Goal: Task Accomplishment & Management: Use online tool/utility

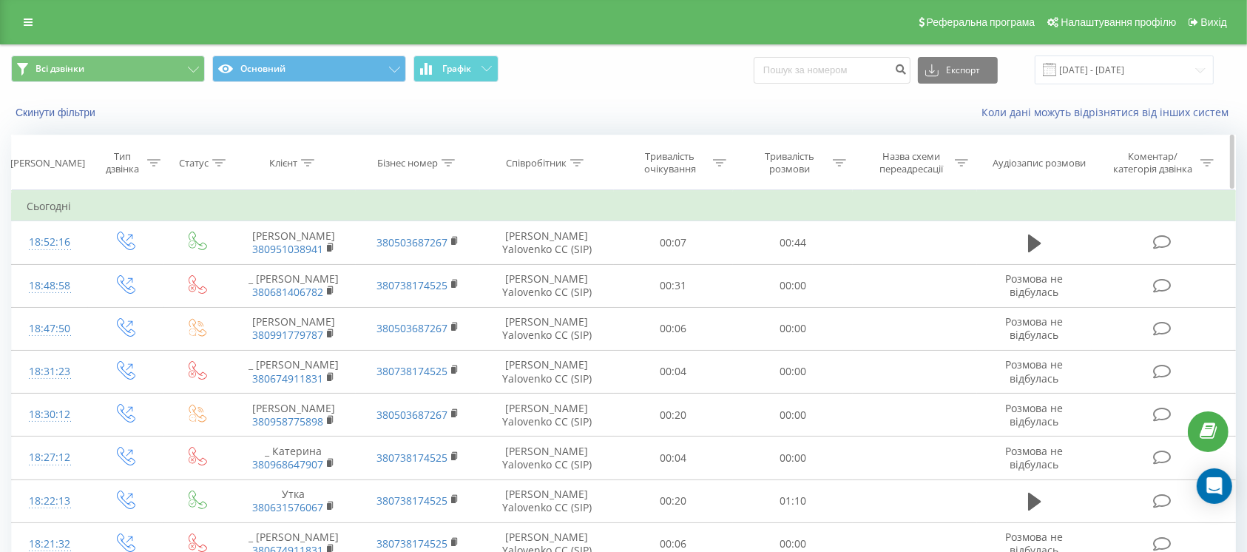
click at [781, 163] on div "Тривалість розмови" at bounding box center [789, 162] width 79 height 25
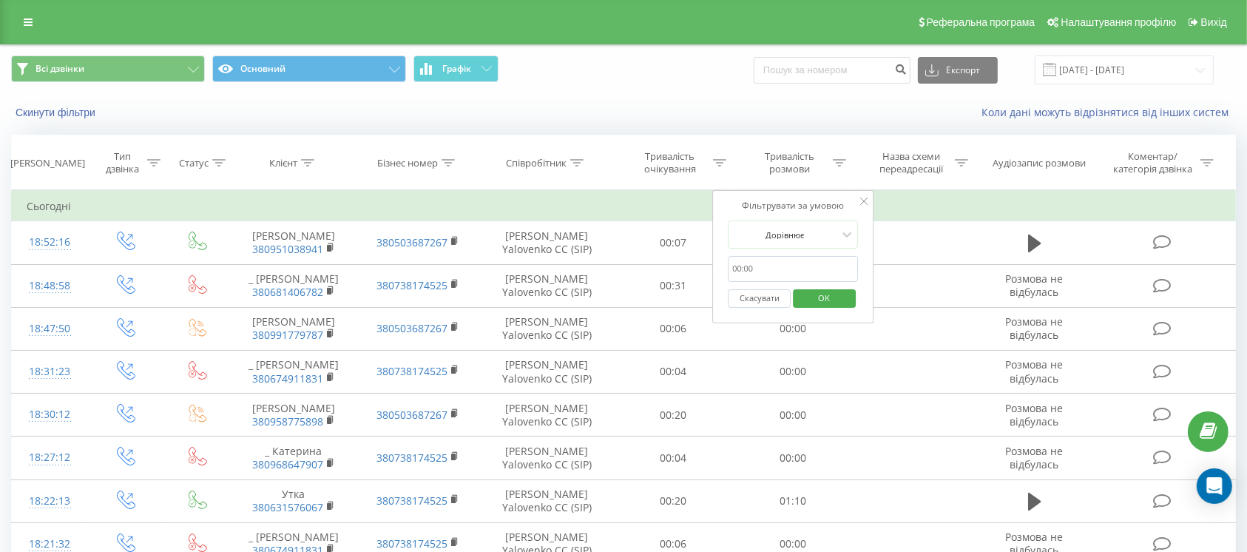
click at [782, 263] on input "text" at bounding box center [793, 269] width 130 height 26
type input "0059"
click at [802, 233] on div at bounding box center [784, 235] width 105 height 14
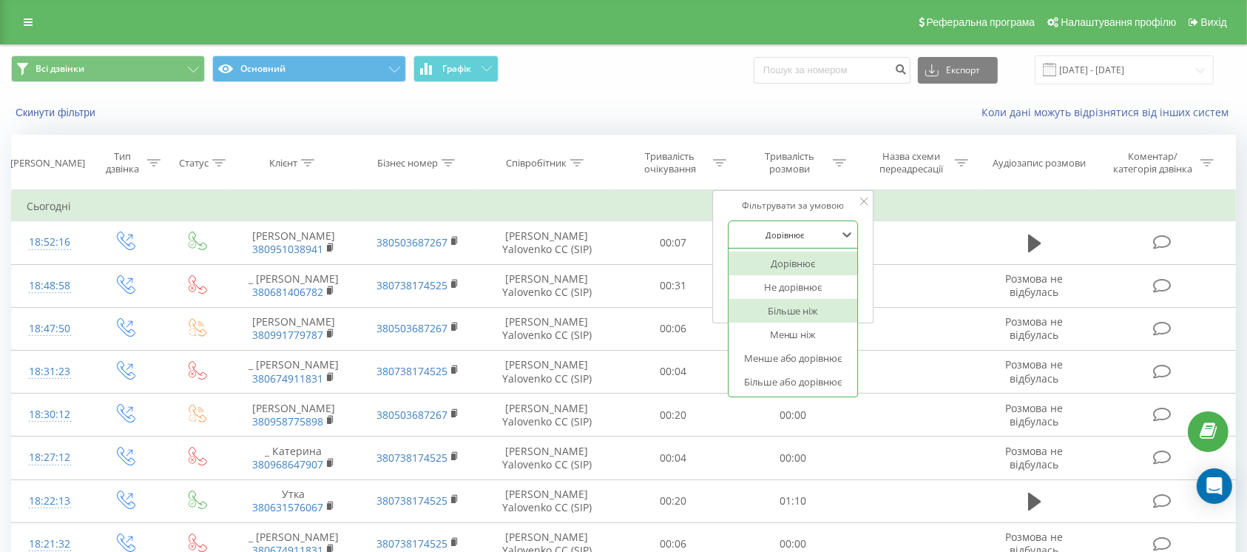
click at [802, 314] on div "Більше ніж" at bounding box center [793, 311] width 129 height 24
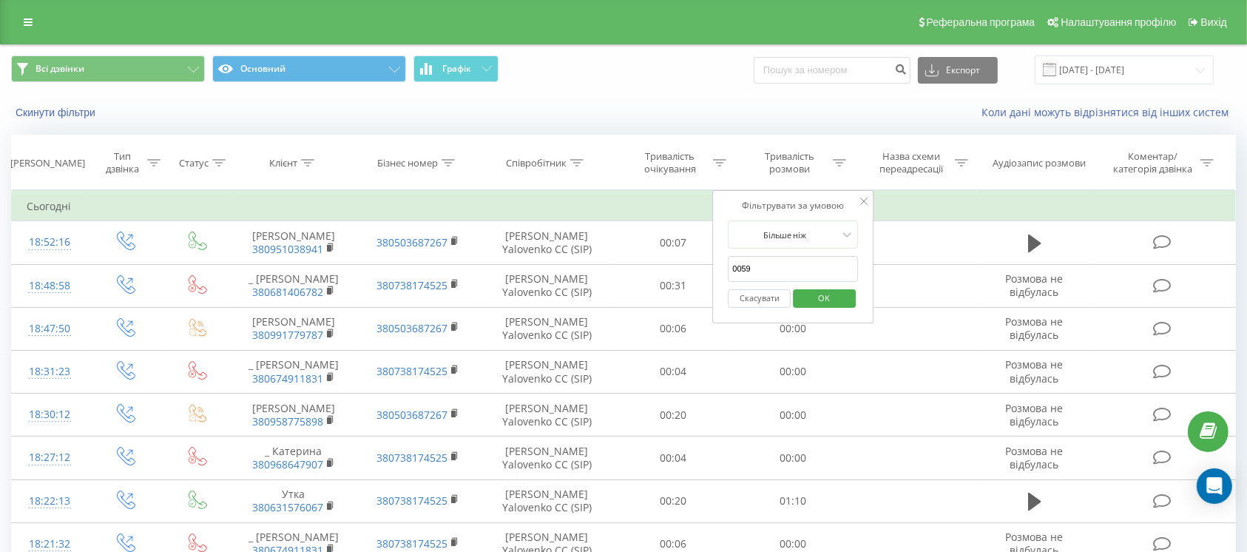
click at [833, 283] on div "Скасувати OK" at bounding box center [793, 298] width 130 height 33
click at [832, 297] on span "OK" at bounding box center [824, 297] width 41 height 23
